Goal: Task Accomplishment & Management: Manage account settings

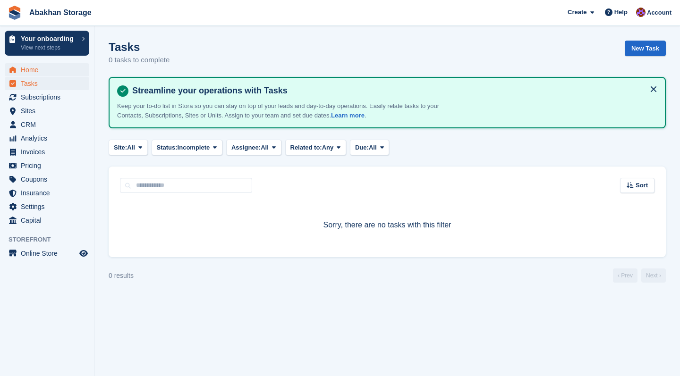
click at [31, 65] on span "Home" at bounding box center [49, 69] width 57 height 13
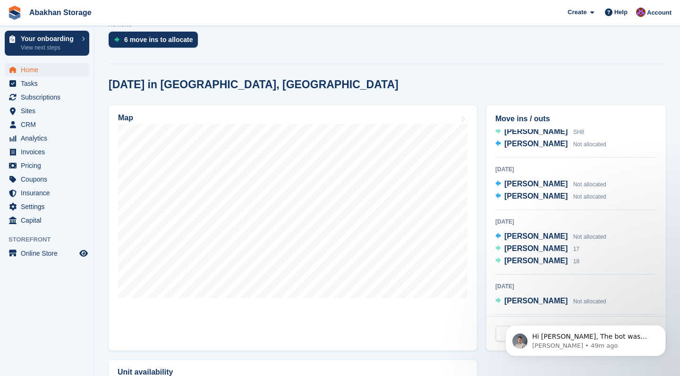
scroll to position [98, 0]
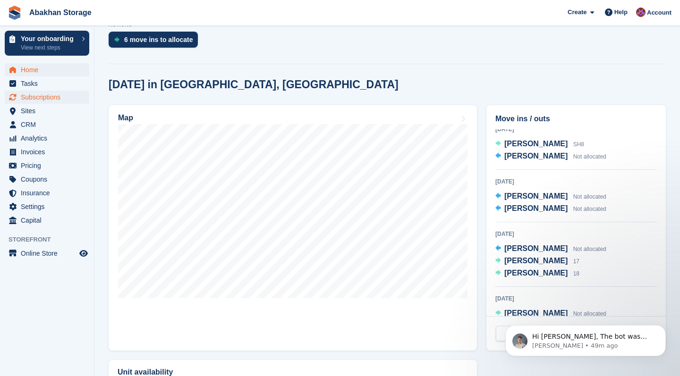
click at [48, 100] on span "Subscriptions" at bounding box center [49, 97] width 57 height 13
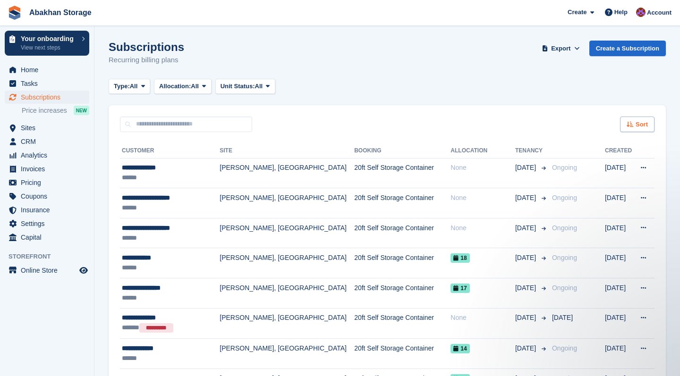
click at [643, 128] on span "Sort" at bounding box center [641, 124] width 12 height 9
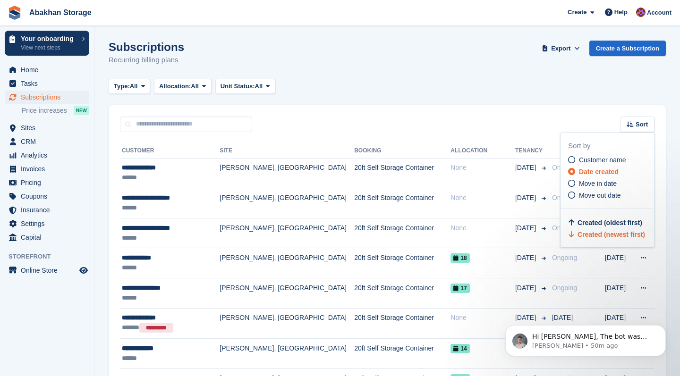
click at [602, 233] on span "Created (newest first)" at bounding box center [611, 235] width 68 height 8
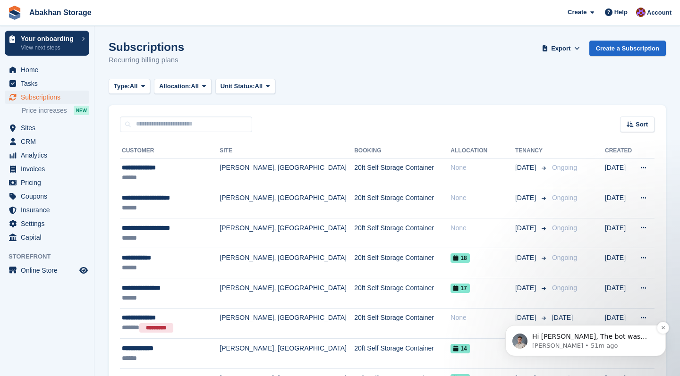
click at [551, 342] on p "[PERSON_NAME] • 51m ago" at bounding box center [593, 346] width 122 height 8
